Goal: Find specific page/section: Find specific page/section

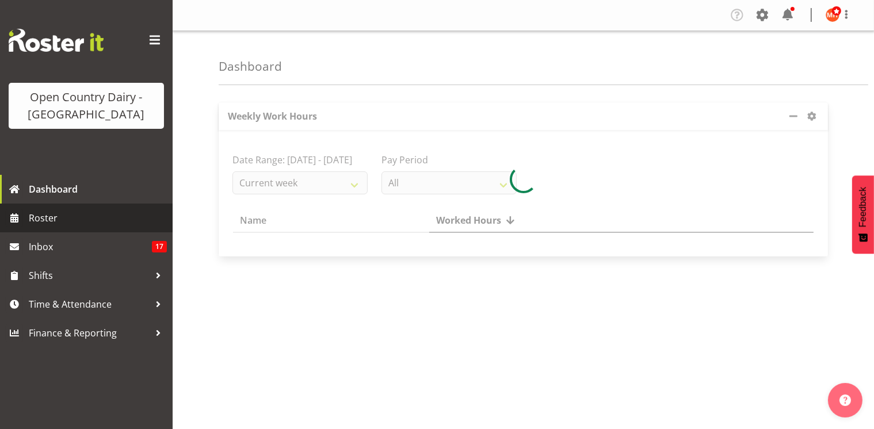
click at [82, 223] on span "Roster" at bounding box center [98, 217] width 138 height 17
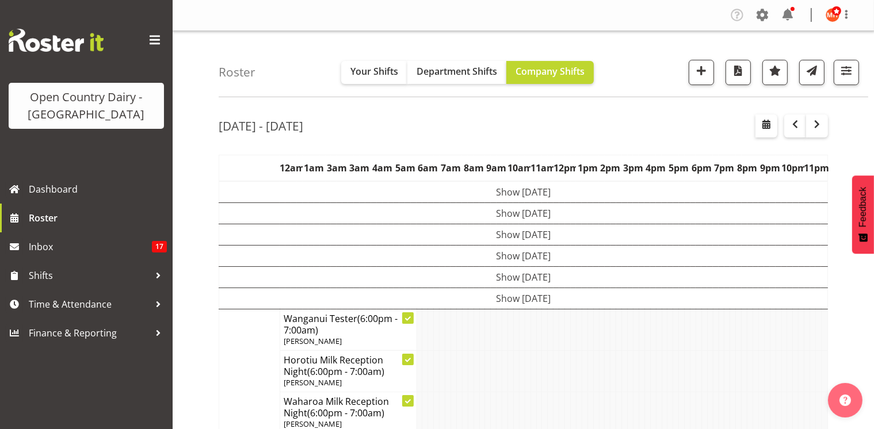
click at [477, 294] on td "Show [DATE]" at bounding box center [523, 298] width 609 height 21
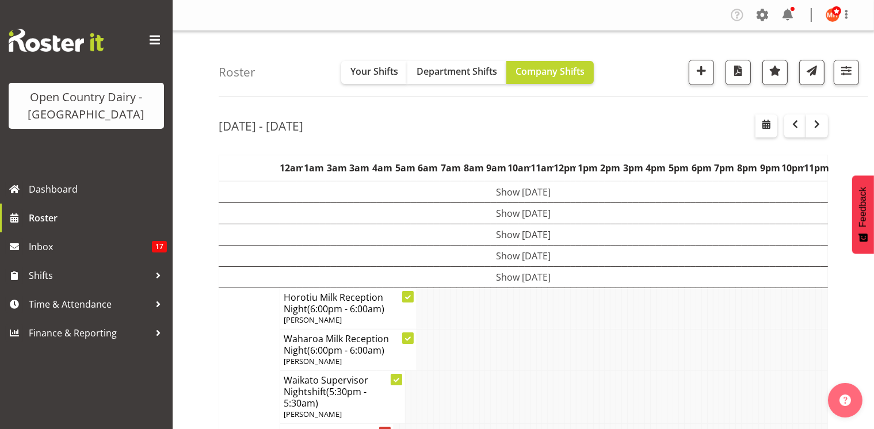
click at [483, 275] on td "Show [DATE]" at bounding box center [523, 276] width 609 height 21
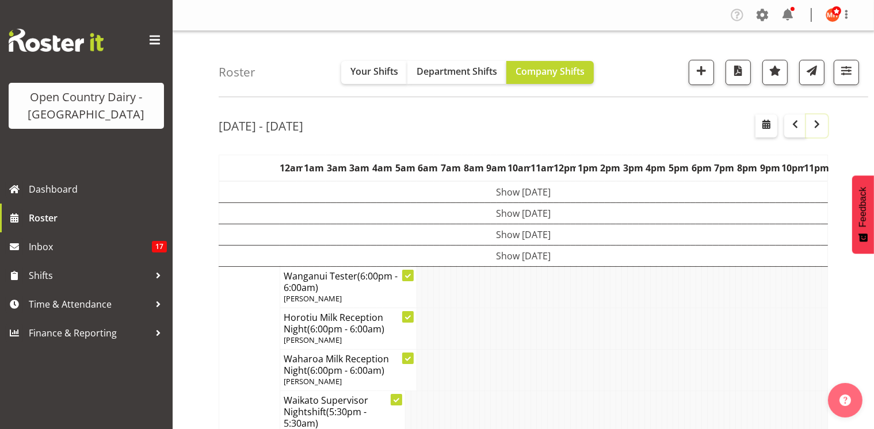
click at [819, 127] on span "button" at bounding box center [817, 124] width 14 height 14
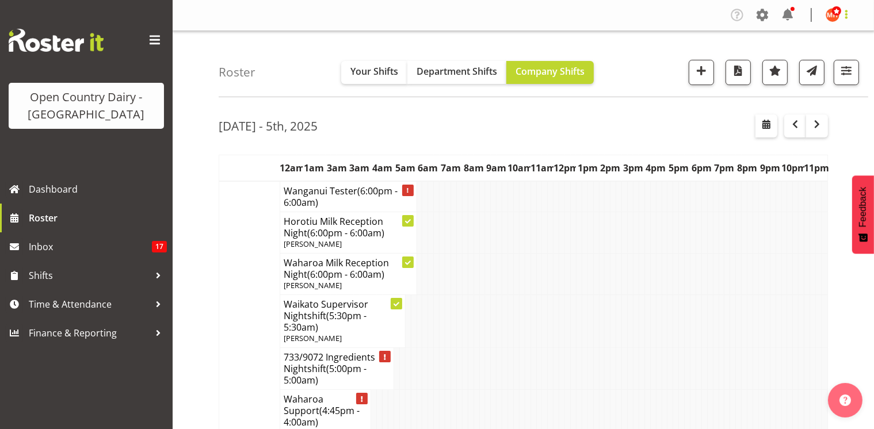
click at [847, 17] on span at bounding box center [846, 14] width 14 height 14
click at [788, 60] on link "Log Out" at bounding box center [798, 60] width 110 height 21
